Goal: Find specific page/section: Find specific page/section

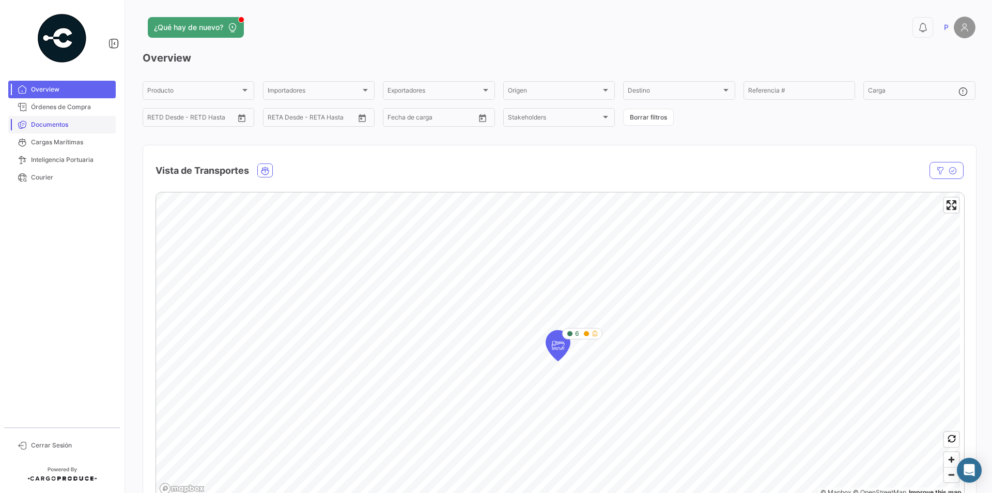
click at [66, 126] on span "Documentos" at bounding box center [71, 124] width 81 height 9
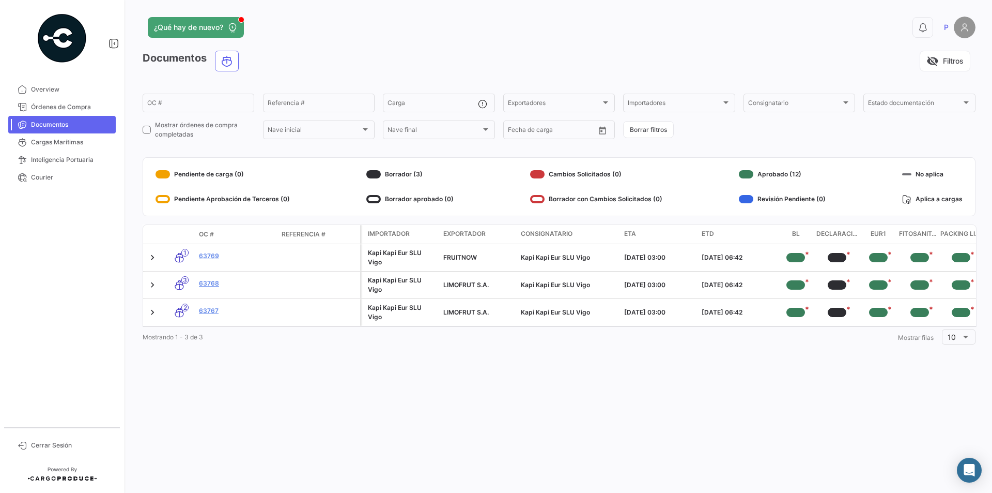
click at [220, 345] on div "Mostrando 1 - 3 de 3 1 Mostrar [PERSON_NAME] 10" at bounding box center [559, 336] width 833 height 19
click at [970, 341] on div at bounding box center [965, 336] width 9 height 8
click at [970, 345] on span "10" at bounding box center [962, 345] width 29 height 22
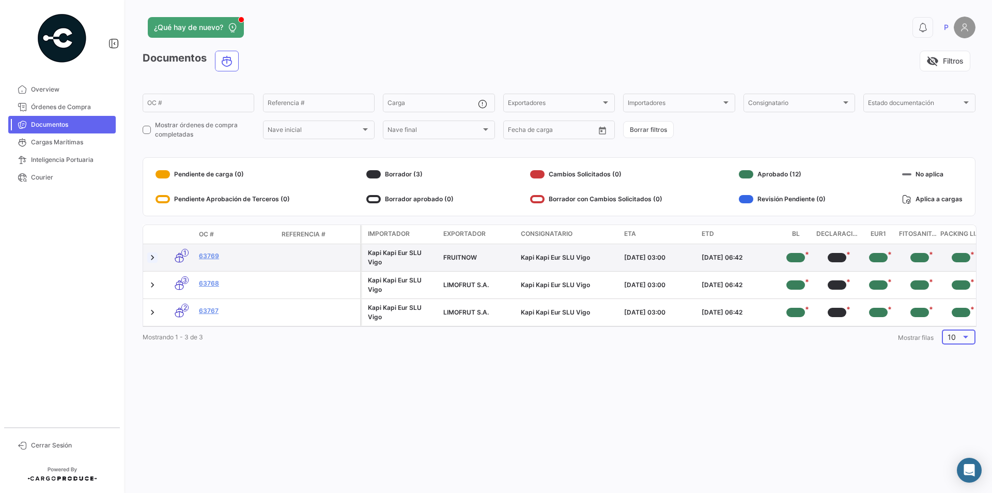
click at [156, 259] on link at bounding box center [152, 257] width 10 height 10
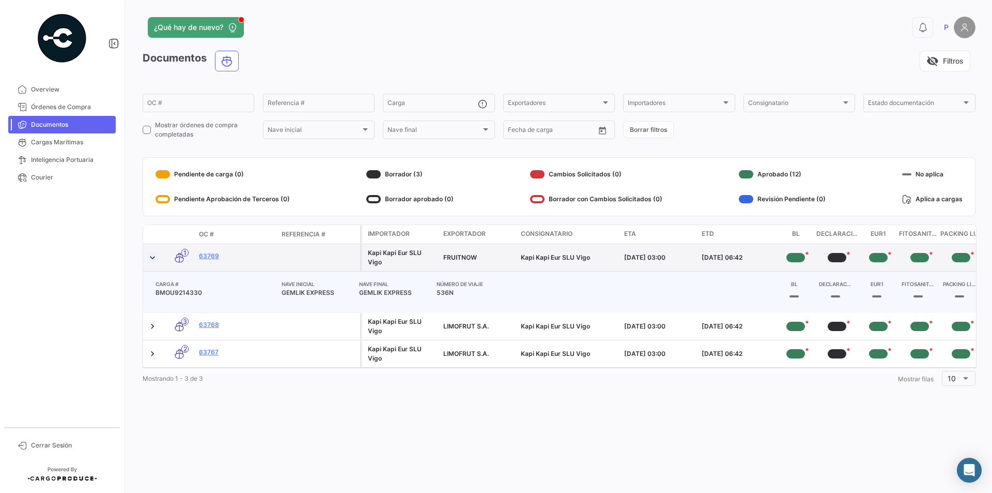
click at [156, 259] on link at bounding box center [152, 257] width 10 height 10
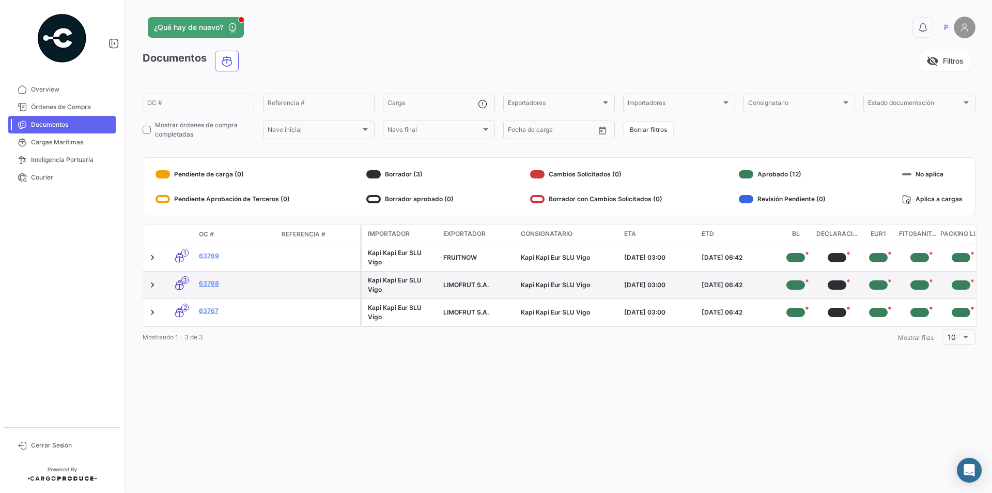
click at [154, 290] on div at bounding box center [153, 285] width 12 height 19
click at [154, 286] on link at bounding box center [152, 285] width 10 height 10
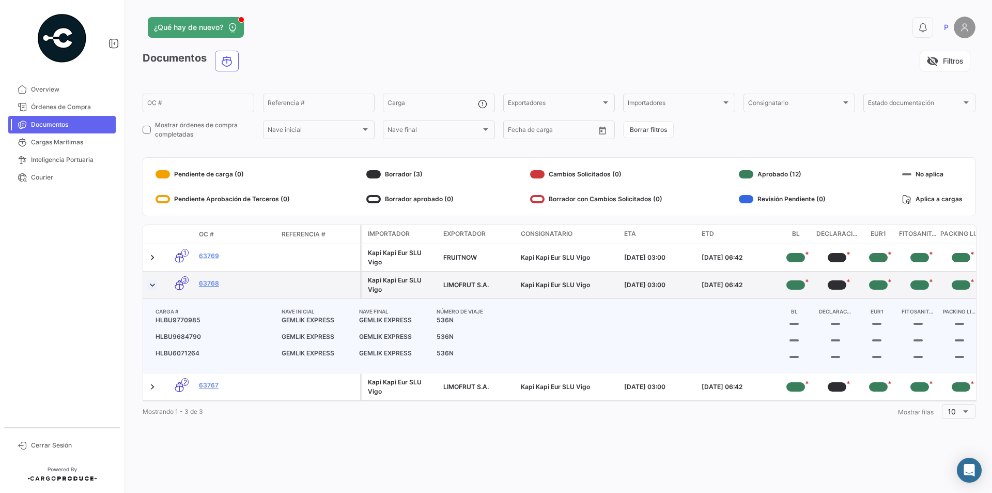
click at [154, 286] on link at bounding box center [152, 285] width 10 height 10
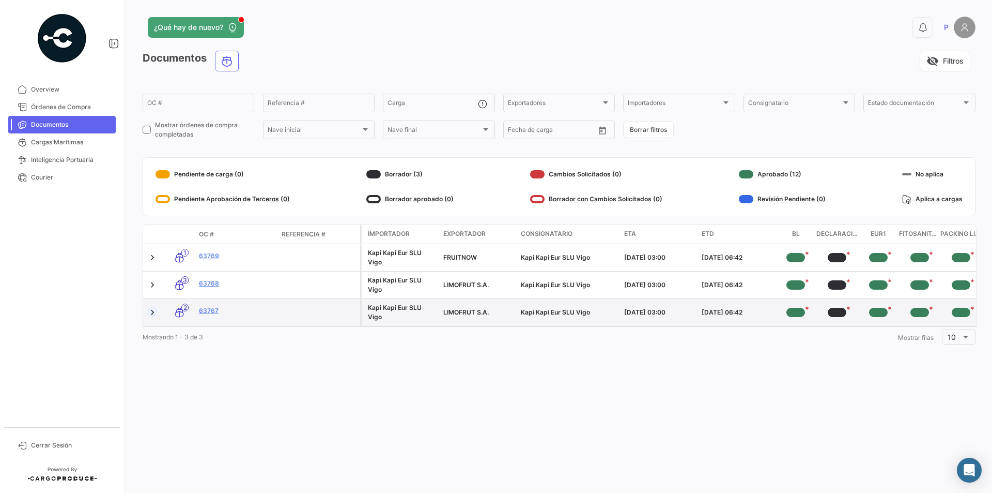
click at [151, 315] on link at bounding box center [152, 312] width 10 height 10
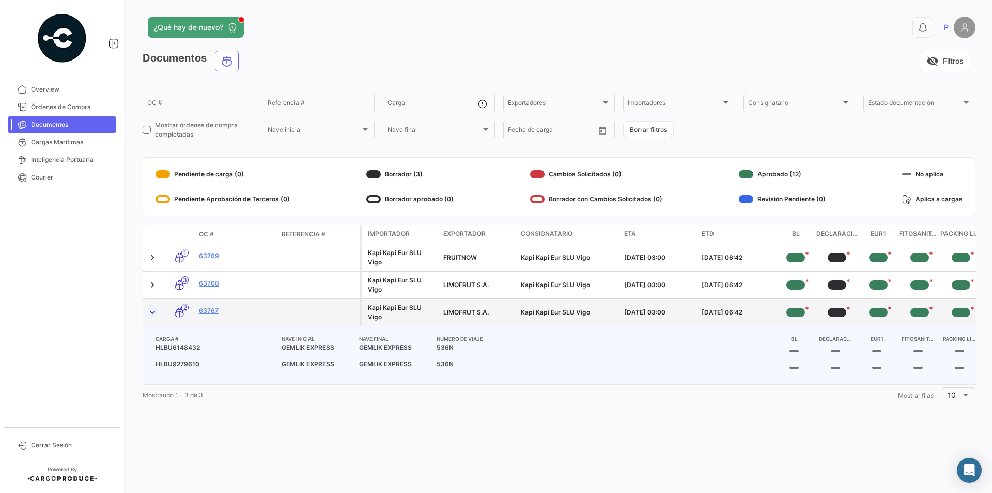
click at [151, 315] on link at bounding box center [152, 312] width 10 height 10
